Goal: Use online tool/utility: Utilize a website feature to perform a specific function

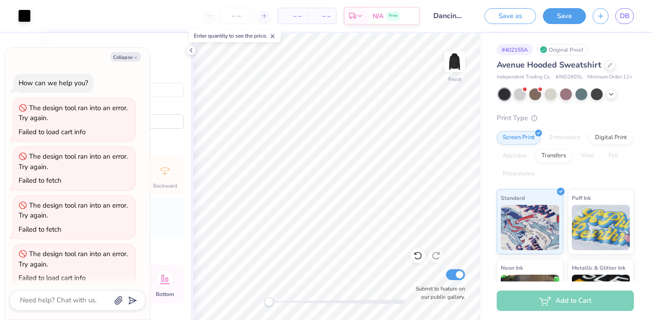
scroll to position [9, 0]
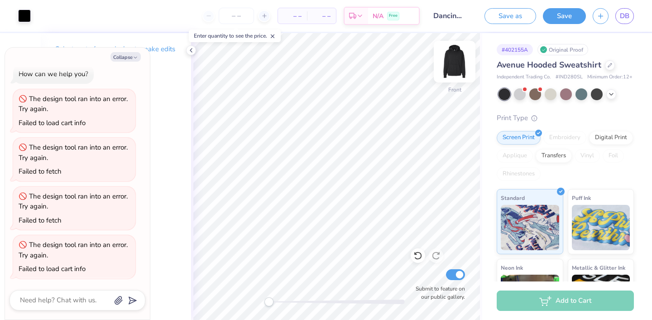
click at [452, 59] on img at bounding box center [454, 61] width 36 height 36
click at [182, 72] on div "Select part of your design to make edits in this panel" at bounding box center [116, 57] width 150 height 49
click at [193, 52] on icon at bounding box center [190, 50] width 7 height 7
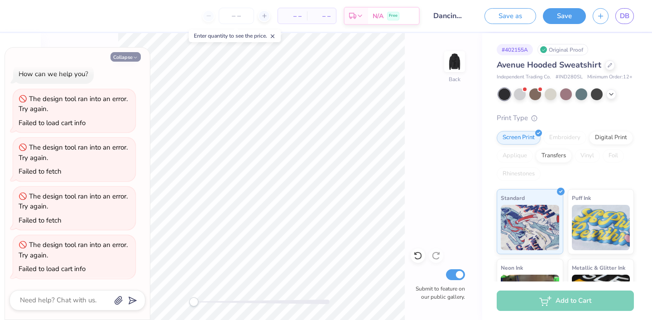
click at [131, 54] on button "Collapse" at bounding box center [125, 57] width 30 height 10
type textarea "x"
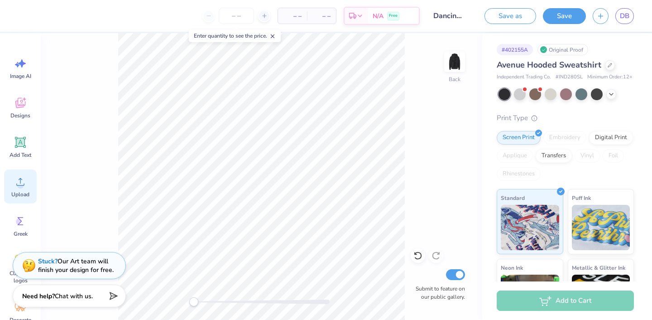
click at [25, 181] on icon at bounding box center [21, 182] width 14 height 14
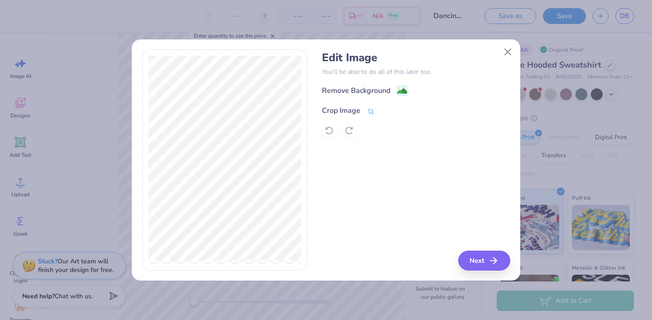
click at [373, 107] on icon at bounding box center [371, 111] width 8 height 8
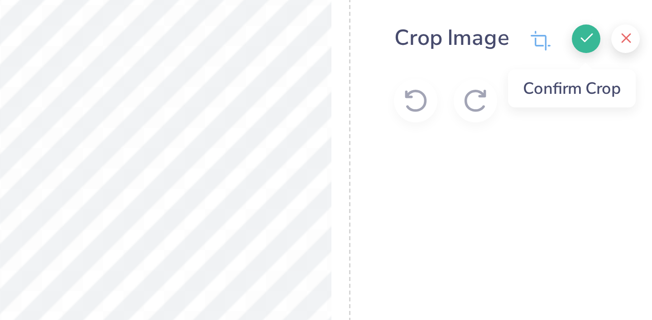
click at [384, 109] on icon at bounding box center [385, 109] width 5 height 5
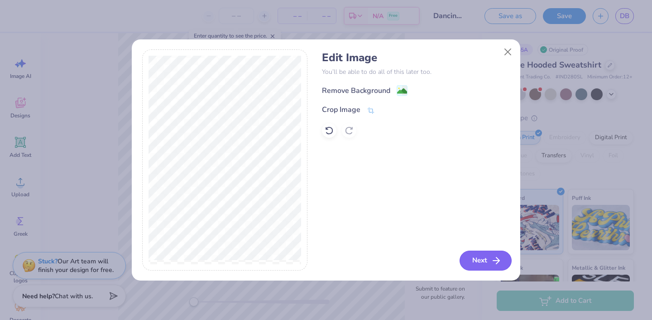
click at [484, 261] on button "Next" at bounding box center [486, 260] width 52 height 20
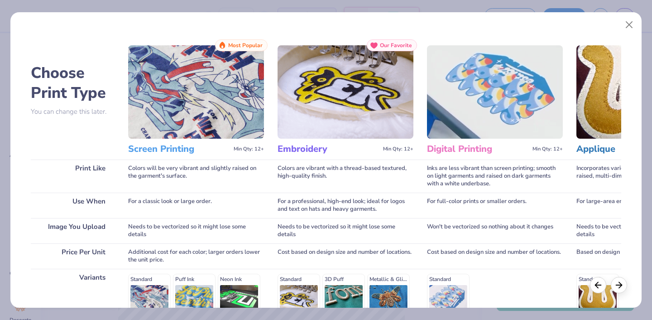
scroll to position [132, 0]
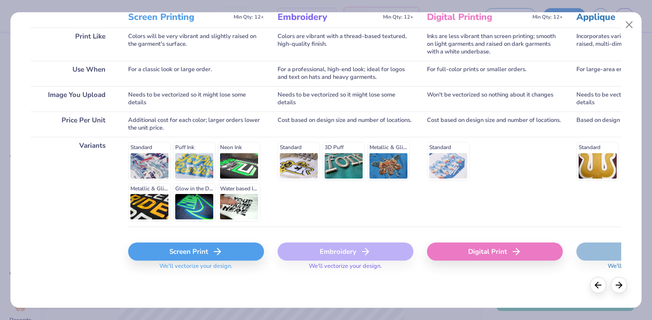
click at [187, 252] on div "Screen Print" at bounding box center [196, 251] width 136 height 18
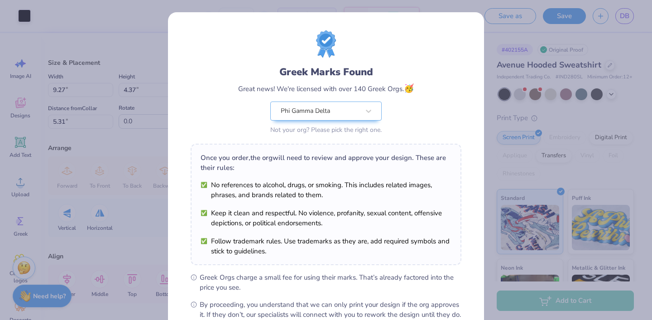
scroll to position [104, 0]
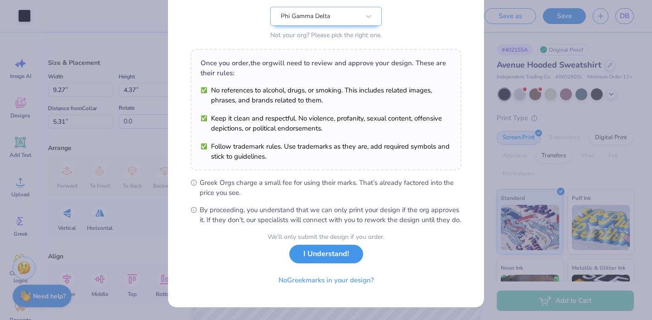
click at [344, 257] on button "I Understand!" at bounding box center [326, 253] width 74 height 19
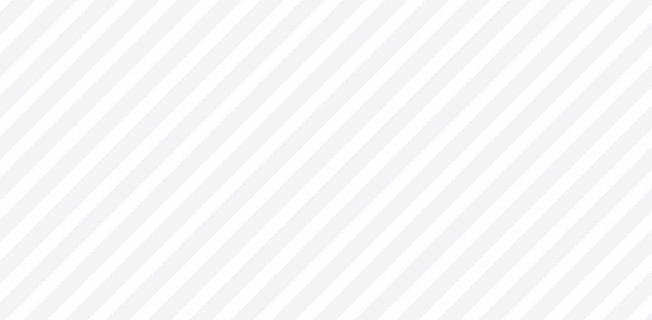
type input "2.32"
type input "1.10"
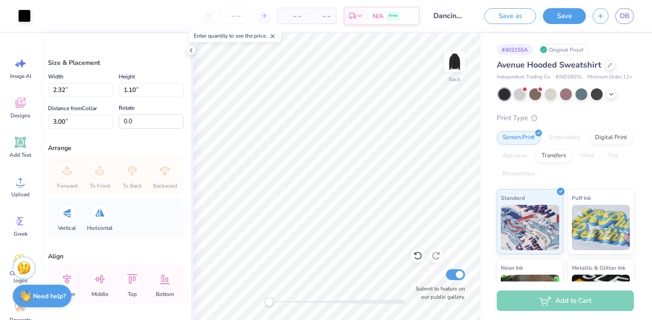
type input "2.58"
type input "1.22"
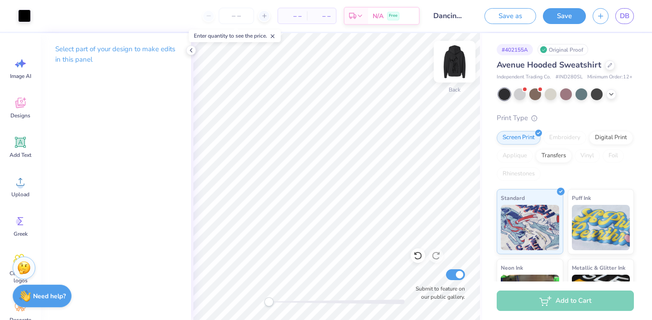
click at [454, 59] on img at bounding box center [454, 61] width 36 height 36
click at [459, 72] on img at bounding box center [454, 61] width 36 height 36
click at [453, 64] on img at bounding box center [454, 61] width 36 height 36
click at [453, 64] on img at bounding box center [454, 62] width 18 height 18
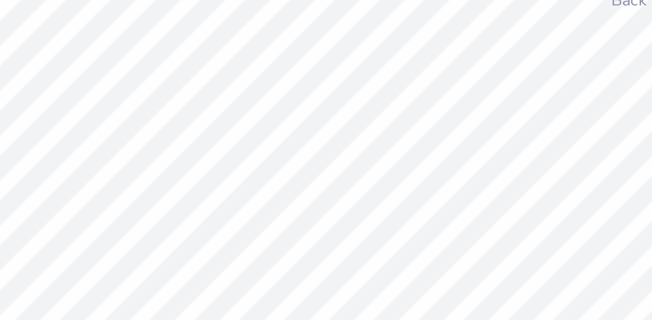
type input "3.00"
type input "1.41"
type input "2.62"
type input "1.24"
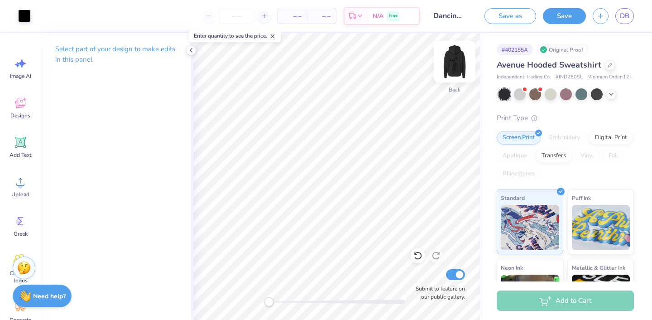
click at [447, 63] on img at bounding box center [454, 61] width 36 height 36
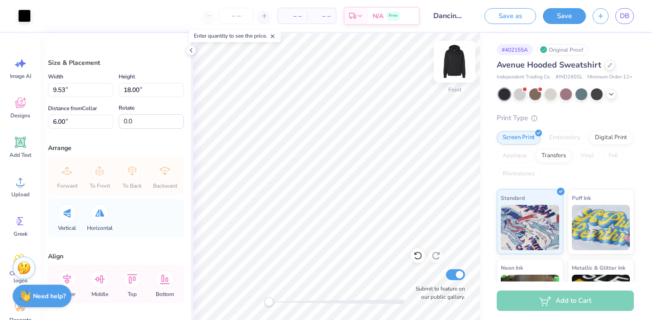
click at [457, 59] on img at bounding box center [454, 61] width 36 height 36
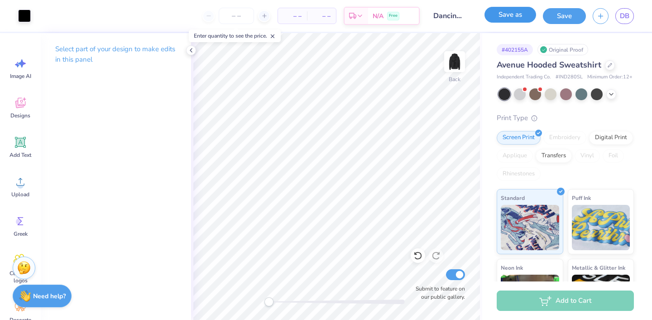
click at [518, 9] on button "Save as" at bounding box center [510, 15] width 52 height 16
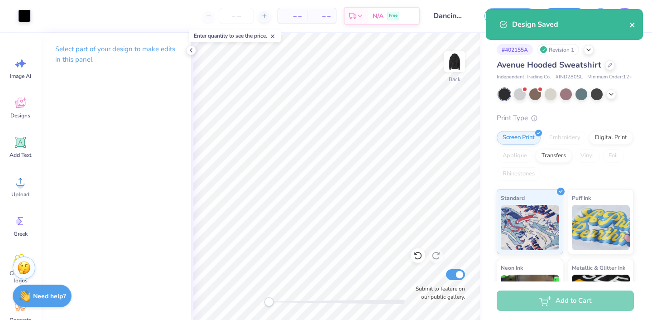
click at [633, 24] on icon "close" at bounding box center [632, 24] width 6 height 7
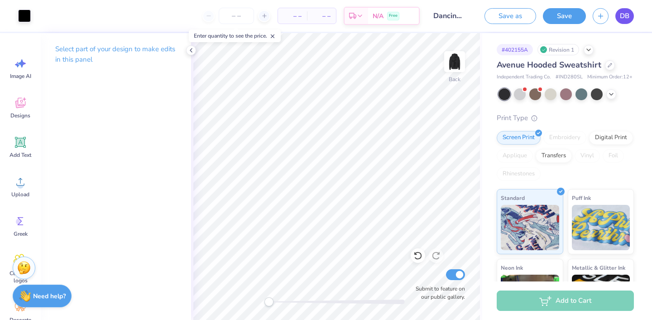
click at [625, 19] on span "DB" at bounding box center [625, 16] width 10 height 10
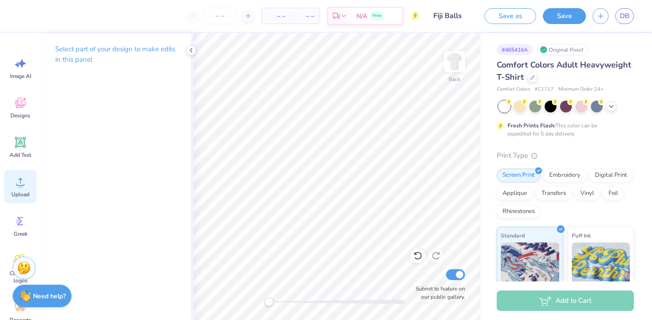
click at [18, 182] on icon at bounding box center [21, 182] width 14 height 14
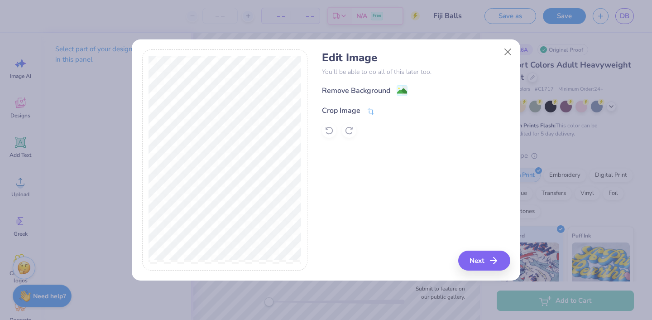
click at [373, 110] on icon at bounding box center [371, 111] width 8 height 8
click at [386, 110] on icon at bounding box center [385, 109] width 5 height 5
click at [484, 262] on button "Next" at bounding box center [486, 260] width 52 height 20
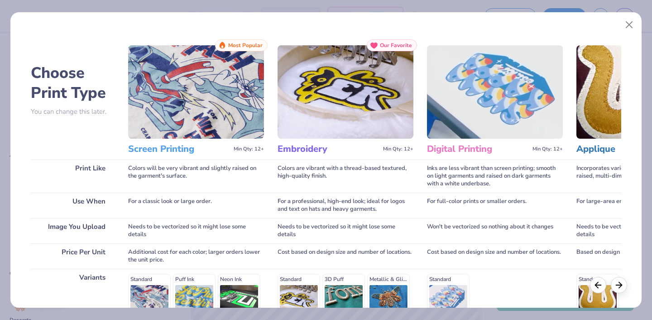
scroll to position [132, 0]
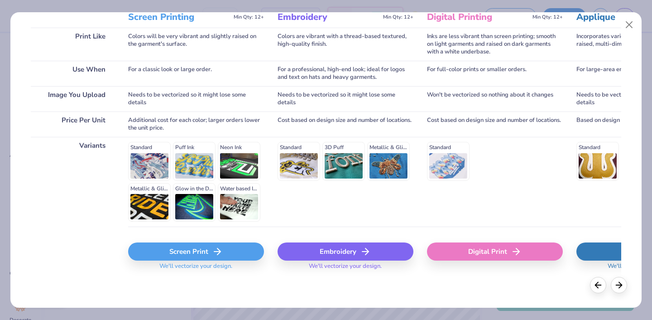
click at [205, 252] on div "Screen Print" at bounding box center [196, 251] width 136 height 18
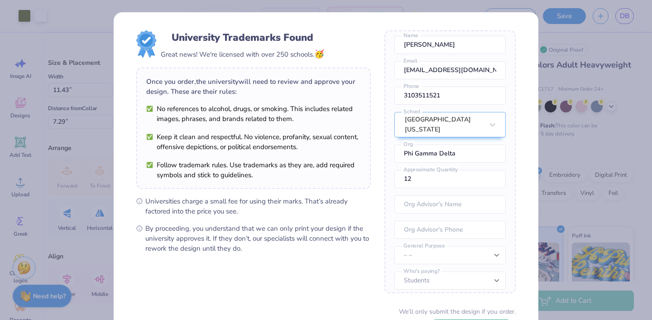
scroll to position [74, 0]
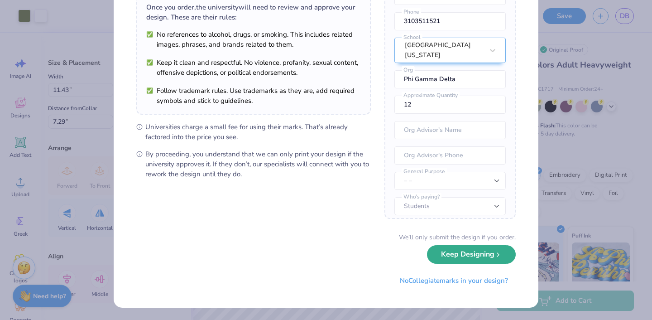
click at [489, 254] on button "Keep Designing" at bounding box center [471, 254] width 89 height 19
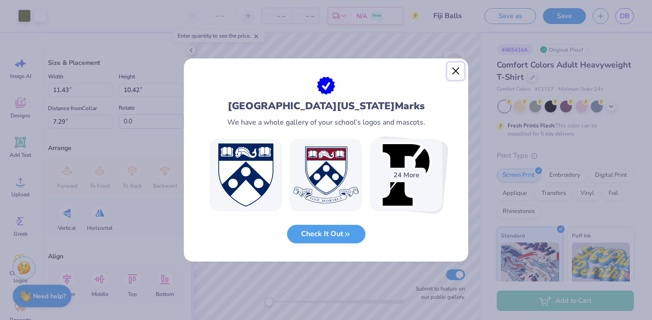
click at [454, 72] on button "Close" at bounding box center [455, 70] width 17 height 17
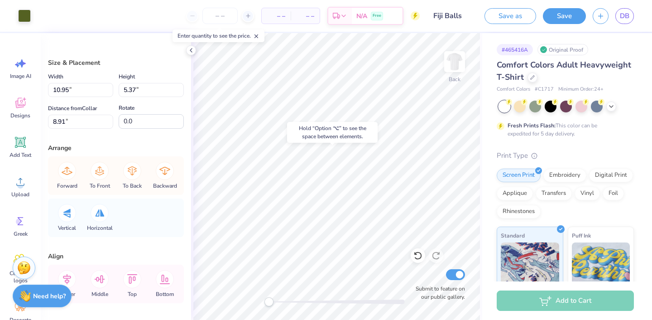
click at [288, 119] on div "Hold “Option ⌥” to see the space between elements." at bounding box center [332, 132] width 96 height 26
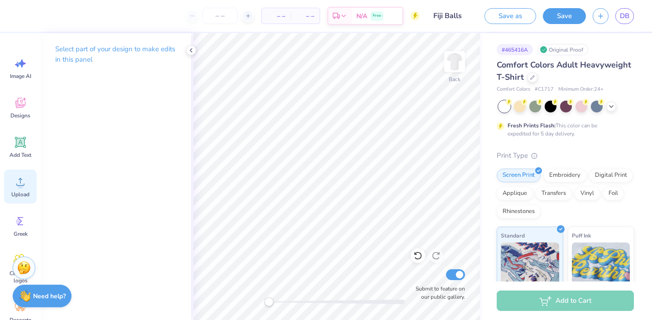
click at [16, 177] on icon at bounding box center [21, 182] width 14 height 14
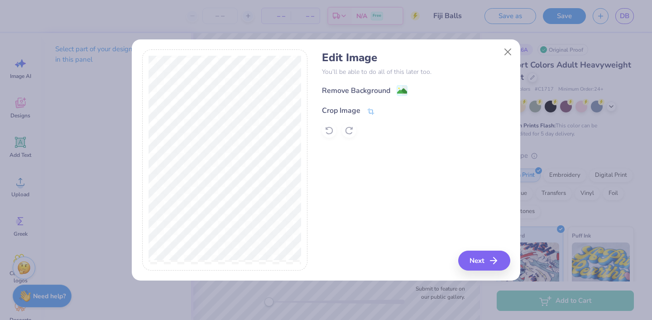
click at [369, 110] on icon at bounding box center [371, 111] width 8 height 8
click at [382, 109] on button at bounding box center [386, 110] width 10 height 10
click at [484, 258] on button "Next" at bounding box center [486, 260] width 52 height 20
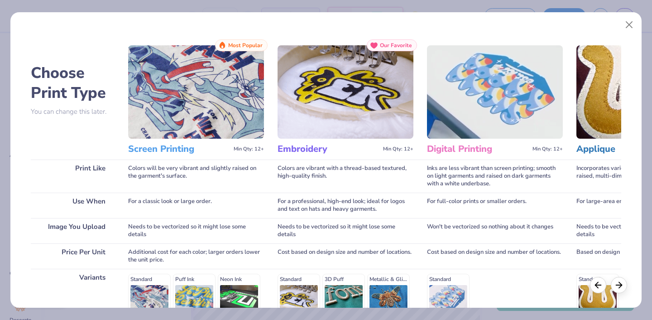
scroll to position [132, 0]
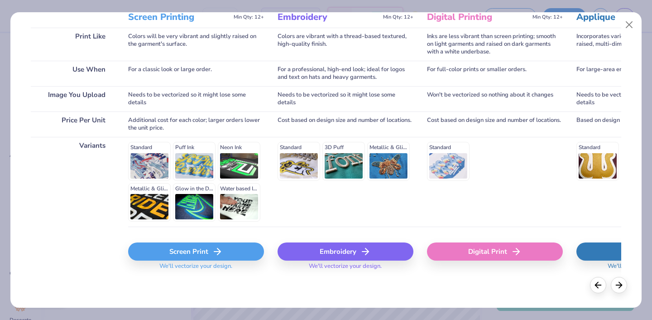
click at [192, 252] on div "Screen Print" at bounding box center [196, 251] width 136 height 18
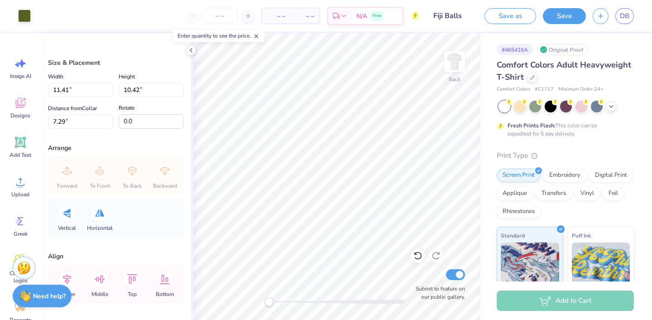
type input "8.32"
type input "7.60"
type input "8.68"
type input "7.93"
type input "9.09"
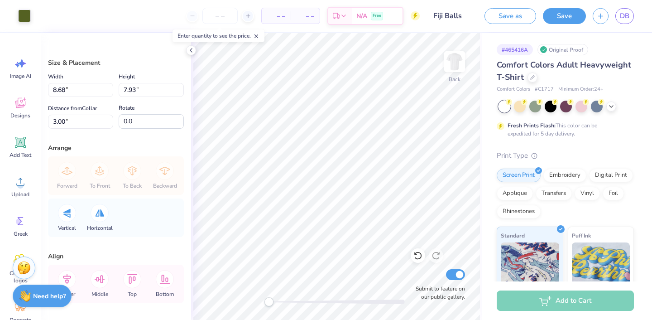
type input "8.30"
click at [25, 15] on div at bounding box center [24, 15] width 13 height 13
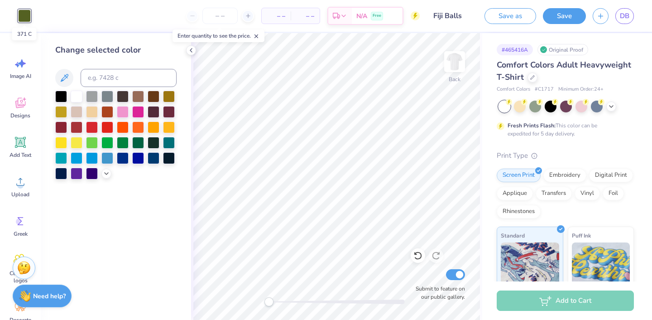
click at [24, 19] on div at bounding box center [24, 16] width 13 height 13
click at [456, 64] on img at bounding box center [454, 61] width 36 height 36
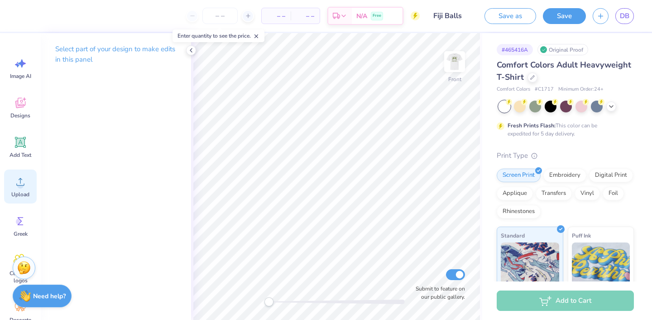
click at [18, 184] on circle at bounding box center [20, 185] width 6 height 6
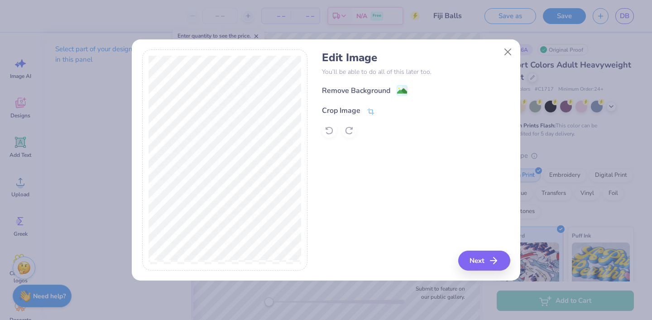
click at [369, 109] on icon at bounding box center [371, 111] width 7 height 6
click at [388, 109] on icon at bounding box center [385, 109] width 5 height 5
click at [476, 263] on button "Next" at bounding box center [486, 260] width 52 height 20
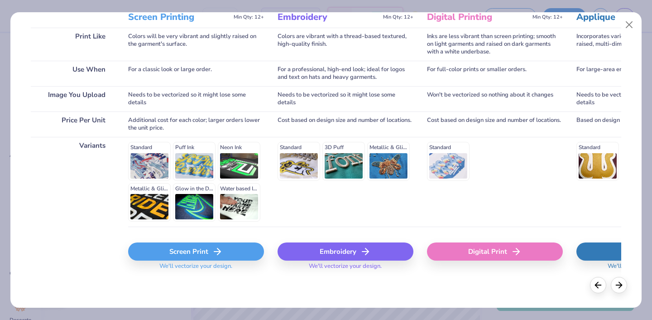
click at [217, 255] on icon at bounding box center [217, 251] width 11 height 11
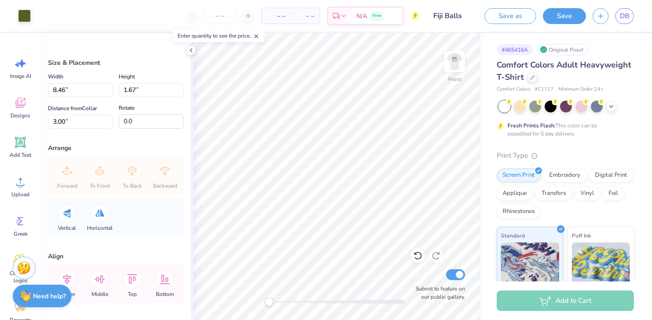
type input "7.58"
type input "1.50"
type input "4.20"
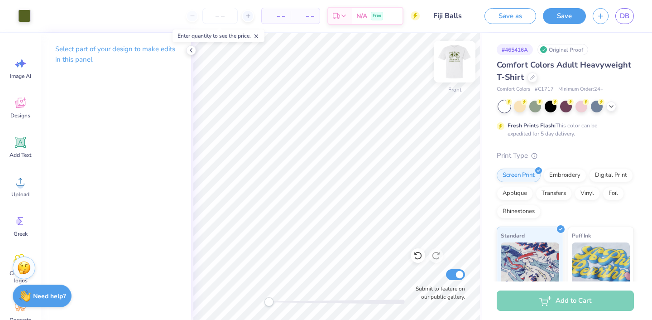
click at [458, 56] on img at bounding box center [454, 61] width 36 height 36
click at [458, 56] on img at bounding box center [454, 62] width 18 height 18
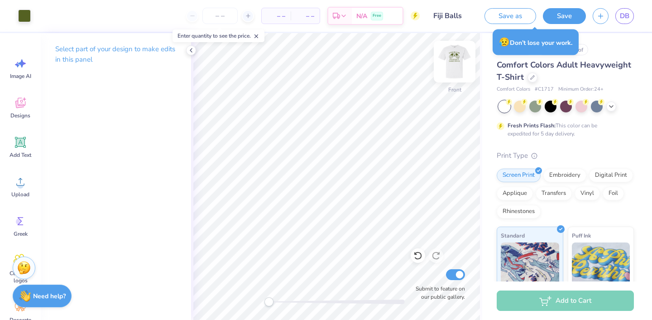
click at [454, 63] on img at bounding box center [454, 61] width 36 height 36
click at [451, 60] on img at bounding box center [454, 61] width 36 height 36
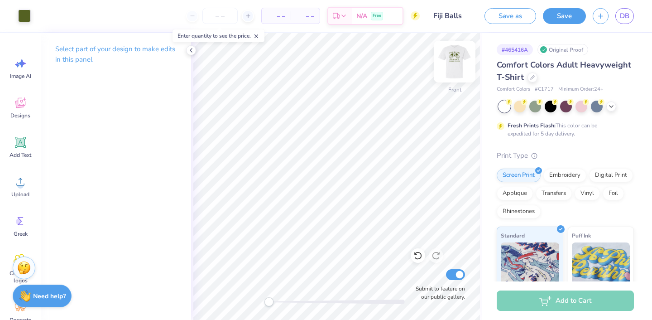
click at [460, 56] on img at bounding box center [454, 61] width 36 height 36
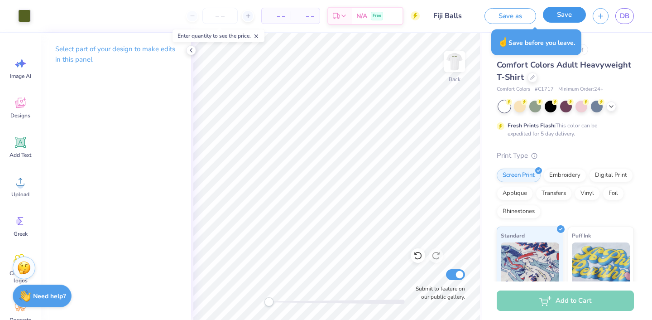
click at [562, 14] on button "Save" at bounding box center [564, 15] width 43 height 16
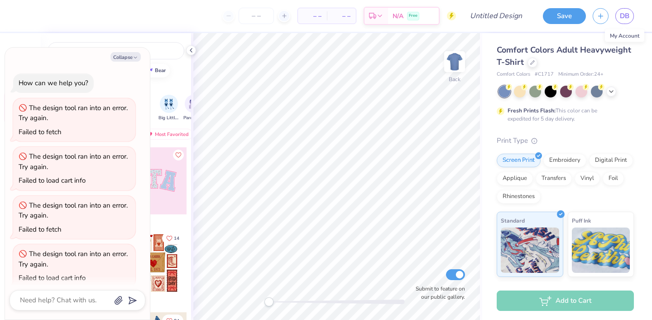
scroll to position [9, 0]
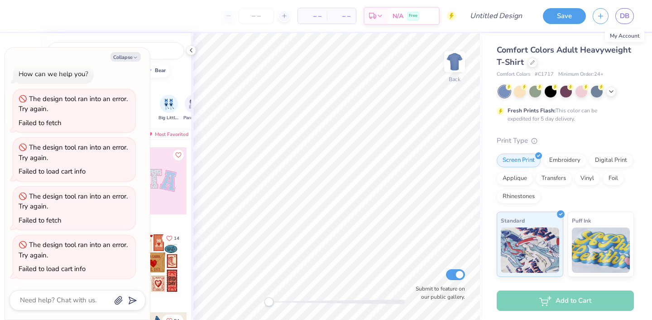
type textarea "x"
